Goal: Task Accomplishment & Management: Manage account settings

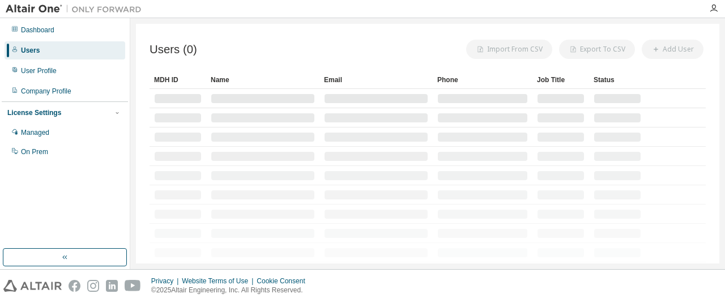
click at [398, 271] on div "Privacy Website Terms of Use Cookie Consent © 2025 Altair Engineering, Inc. All…" at bounding box center [362, 286] width 725 height 32
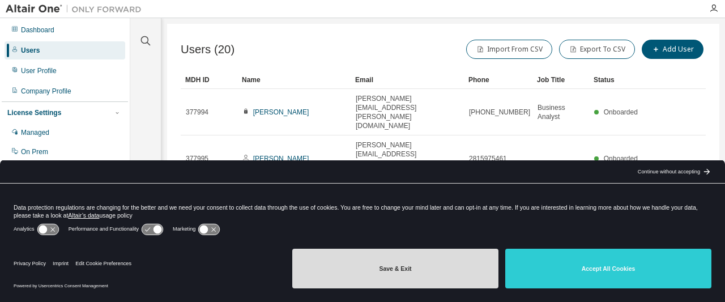
click at [371, 272] on button "Save & Exit" at bounding box center [395, 269] width 206 height 40
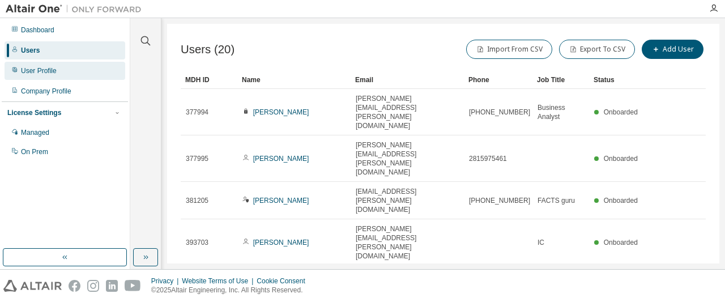
click at [54, 74] on div "User Profile" at bounding box center [39, 70] width 36 height 9
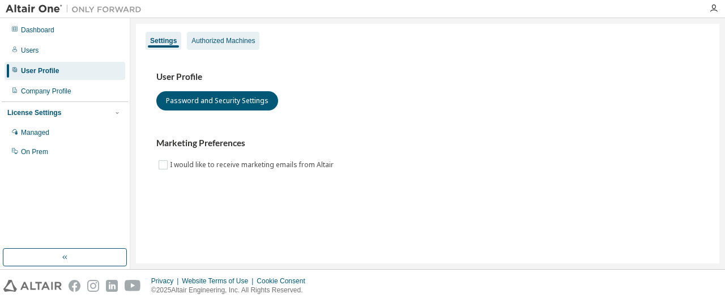
click at [246, 42] on div "Authorized Machines" at bounding box center [222, 40] width 63 height 9
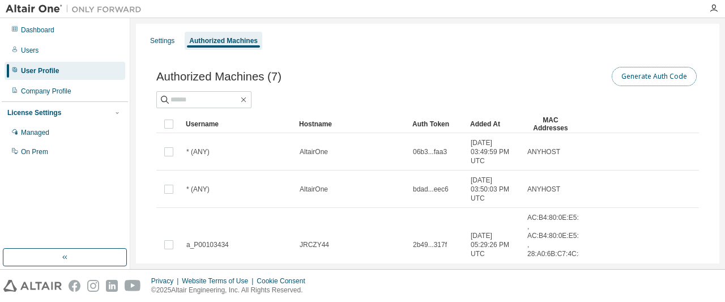
click at [649, 79] on button "Generate Auth Code" at bounding box center [654, 76] width 85 height 19
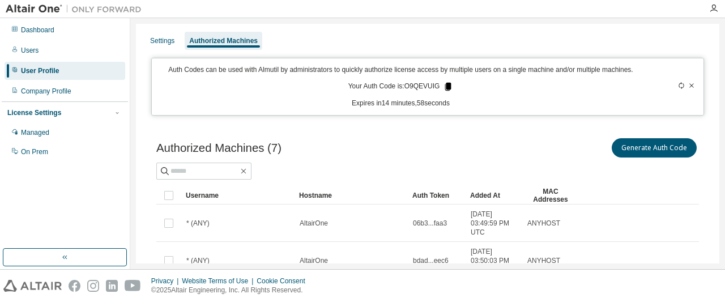
click at [446, 89] on icon at bounding box center [448, 87] width 6 height 8
click at [715, 10] on icon "button" at bounding box center [713, 8] width 9 height 9
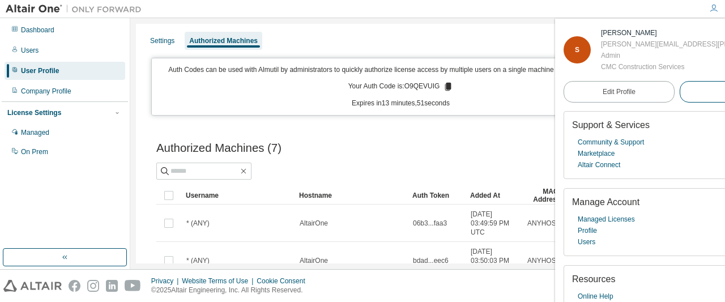
click at [724, 88] on span "Logout" at bounding box center [734, 91] width 21 height 11
